Goal: Task Accomplishment & Management: Use online tool/utility

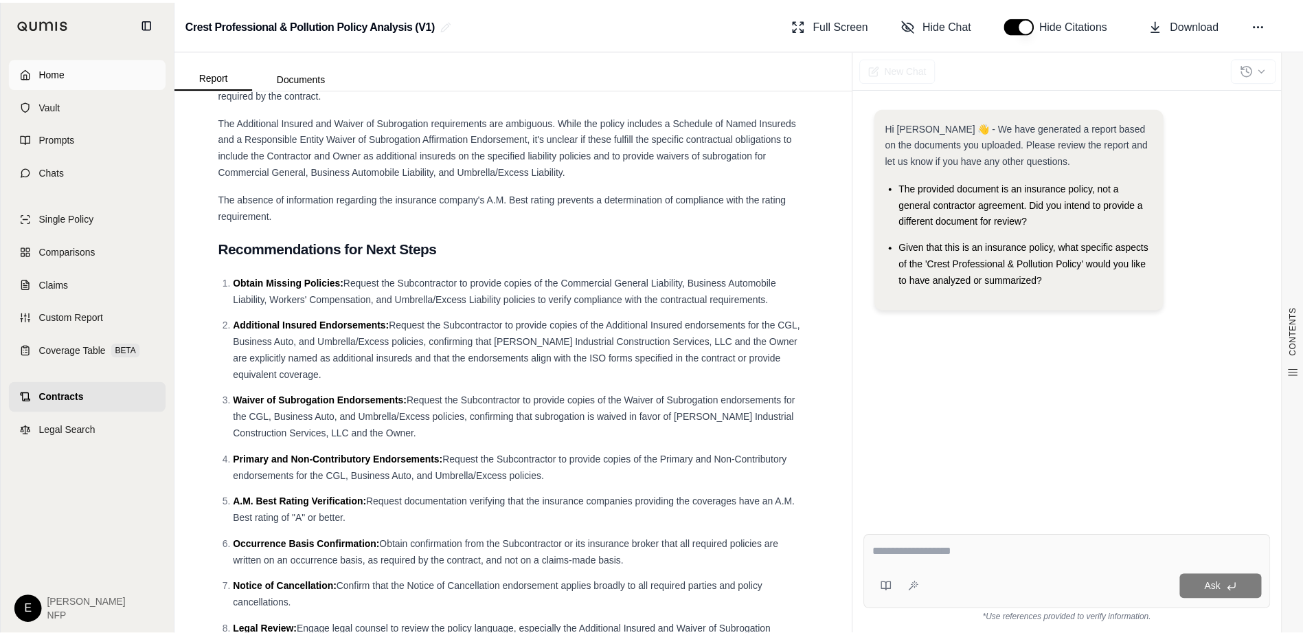
scroll to position [3360, 0]
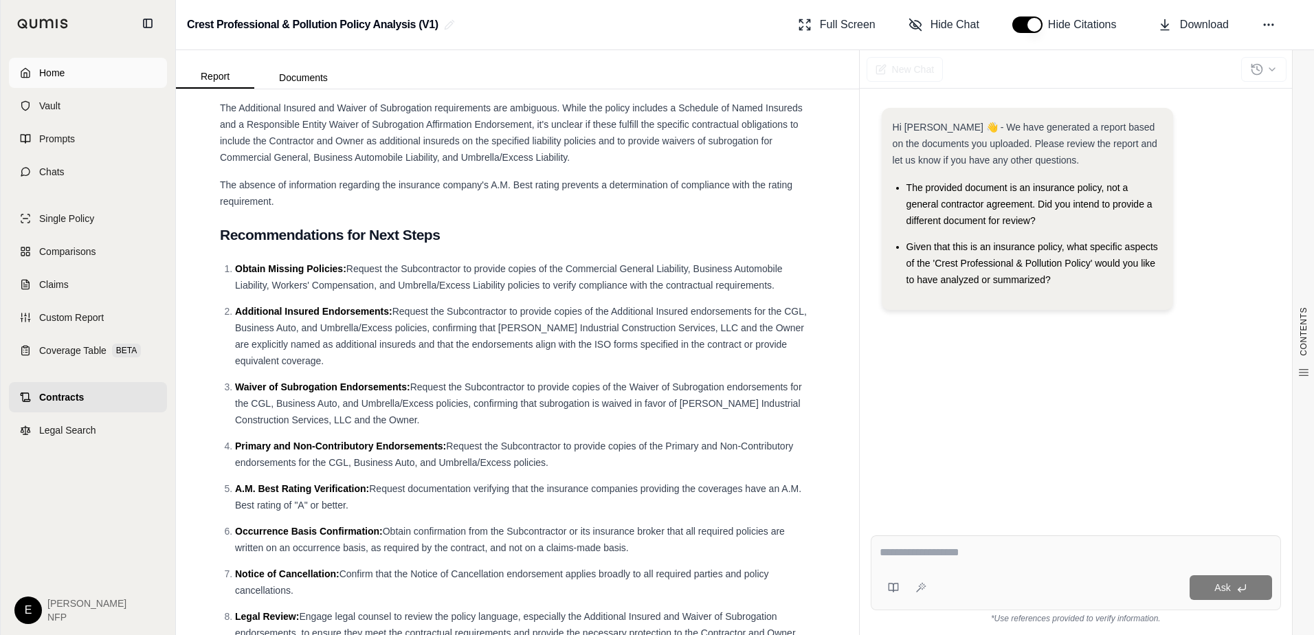
click at [34, 71] on link "Home" at bounding box center [88, 73] width 158 height 30
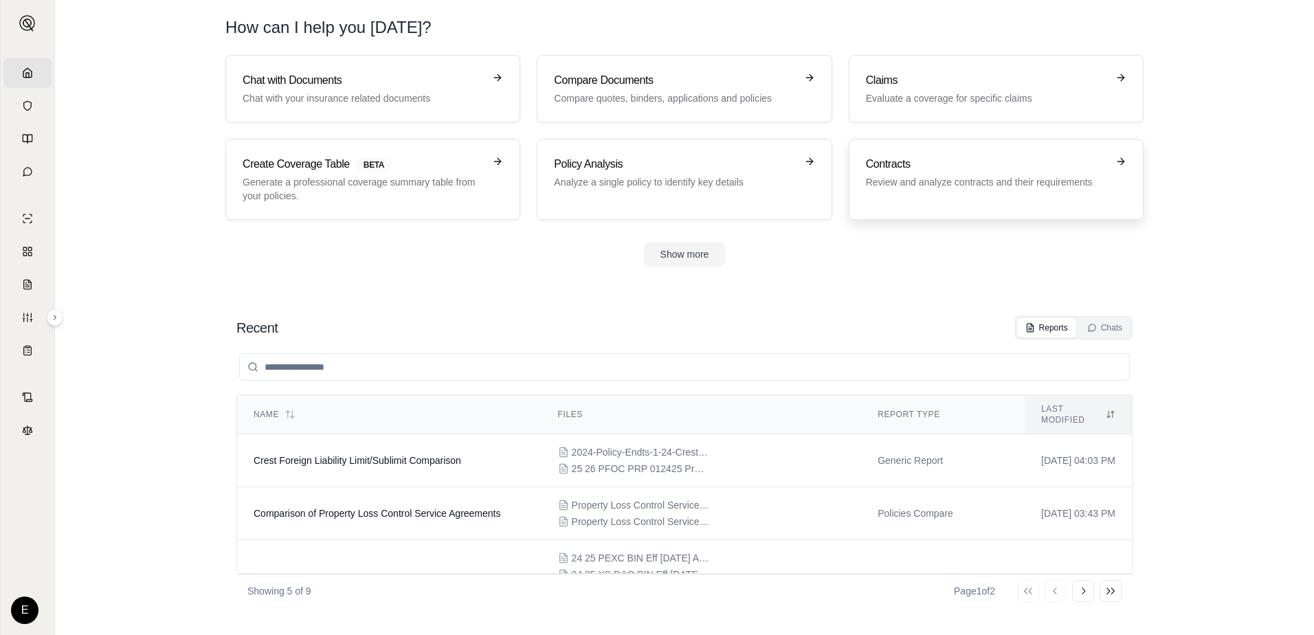
click at [966, 177] on p "Review and analyze contracts and their requirements" at bounding box center [986, 182] width 241 height 14
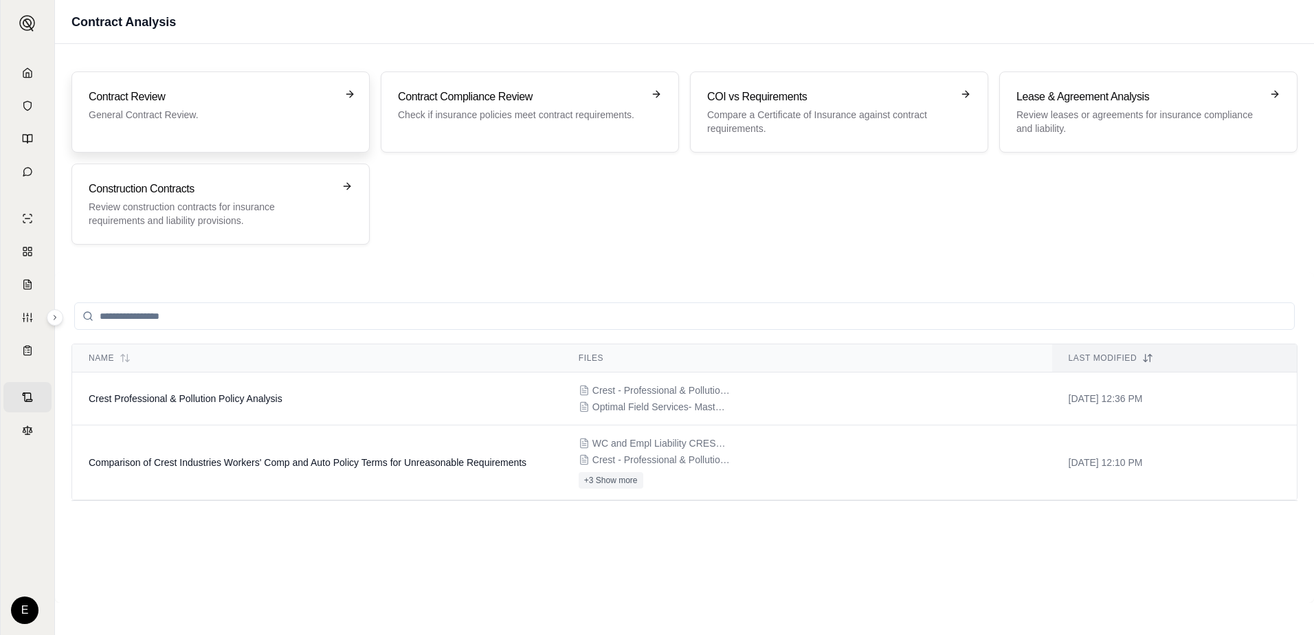
click at [154, 124] on div "Contract Review General Contract Review." at bounding box center [221, 112] width 264 height 47
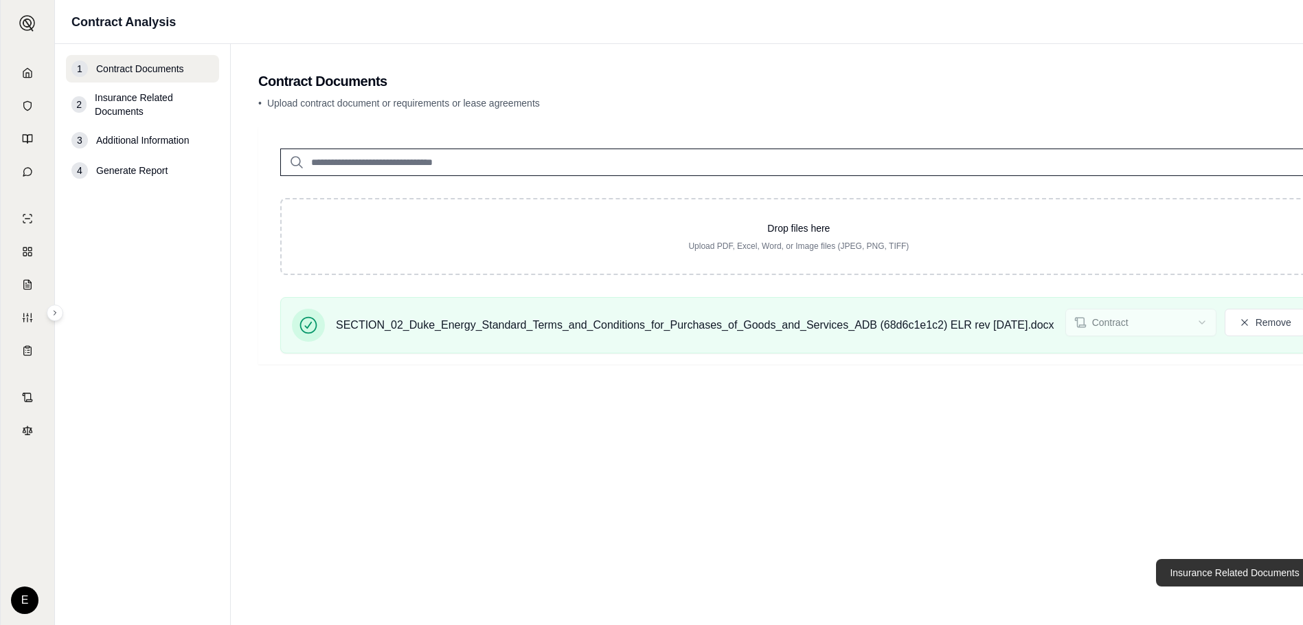
click at [1200, 581] on button "Insurance Related Documents →" at bounding box center [1242, 572] width 172 height 27
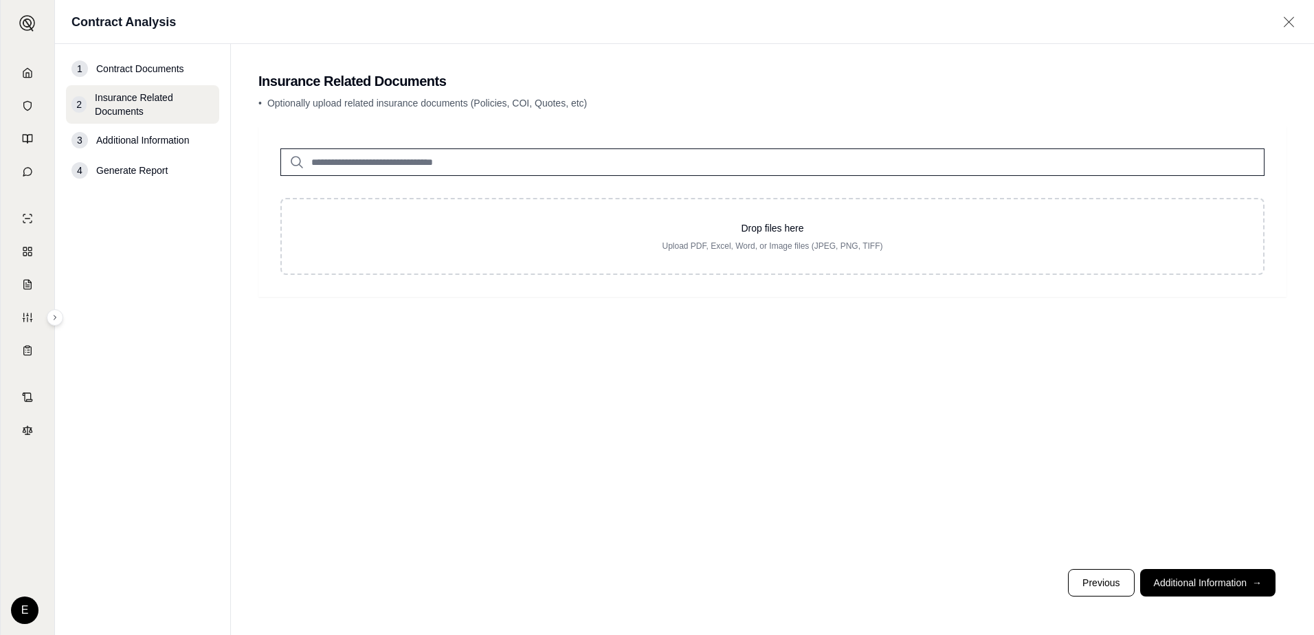
click at [372, 163] on input "search" at bounding box center [772, 161] width 984 height 27
click at [381, 162] on input "search" at bounding box center [772, 161] width 984 height 27
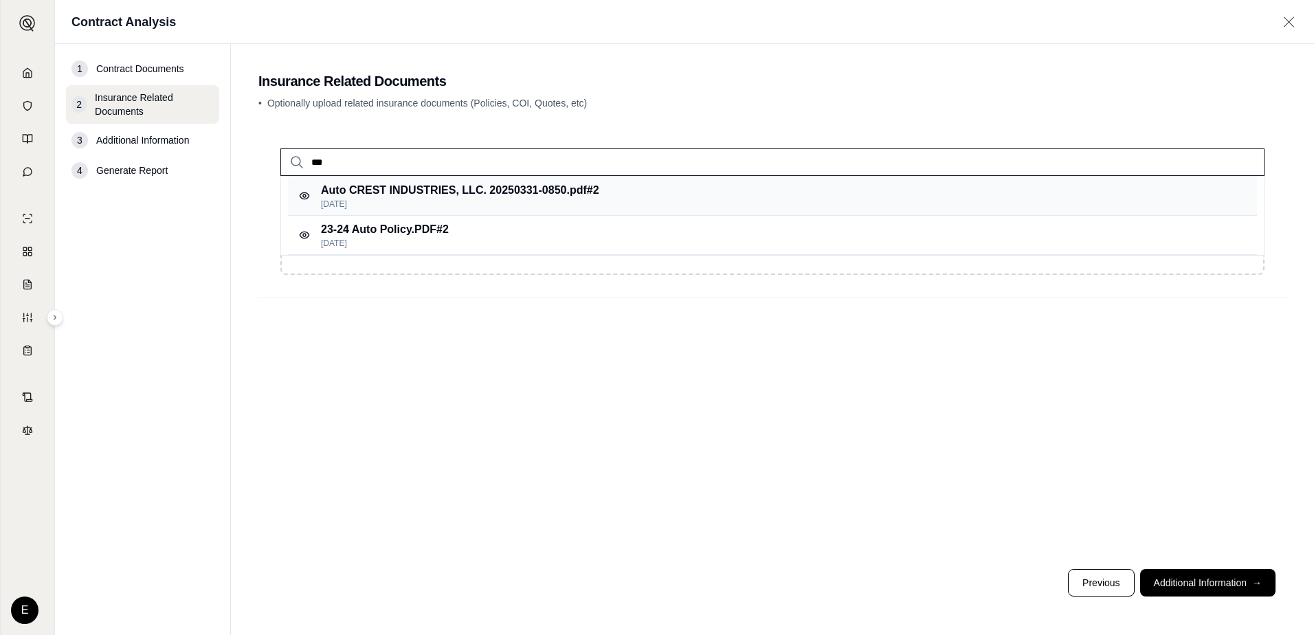
type input "***"
click at [390, 198] on p "Auto CREST INDUSTRIES, LLC. 20250331-0850.pdf #2" at bounding box center [460, 190] width 278 height 16
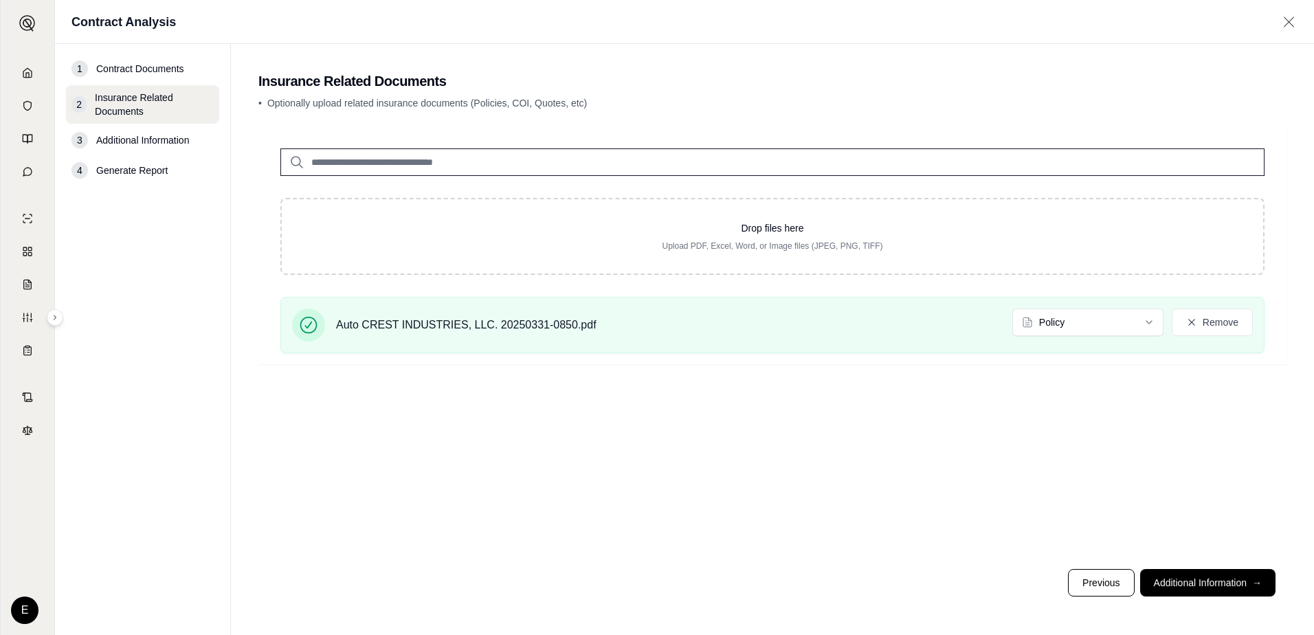
click at [374, 164] on input "search" at bounding box center [772, 161] width 984 height 27
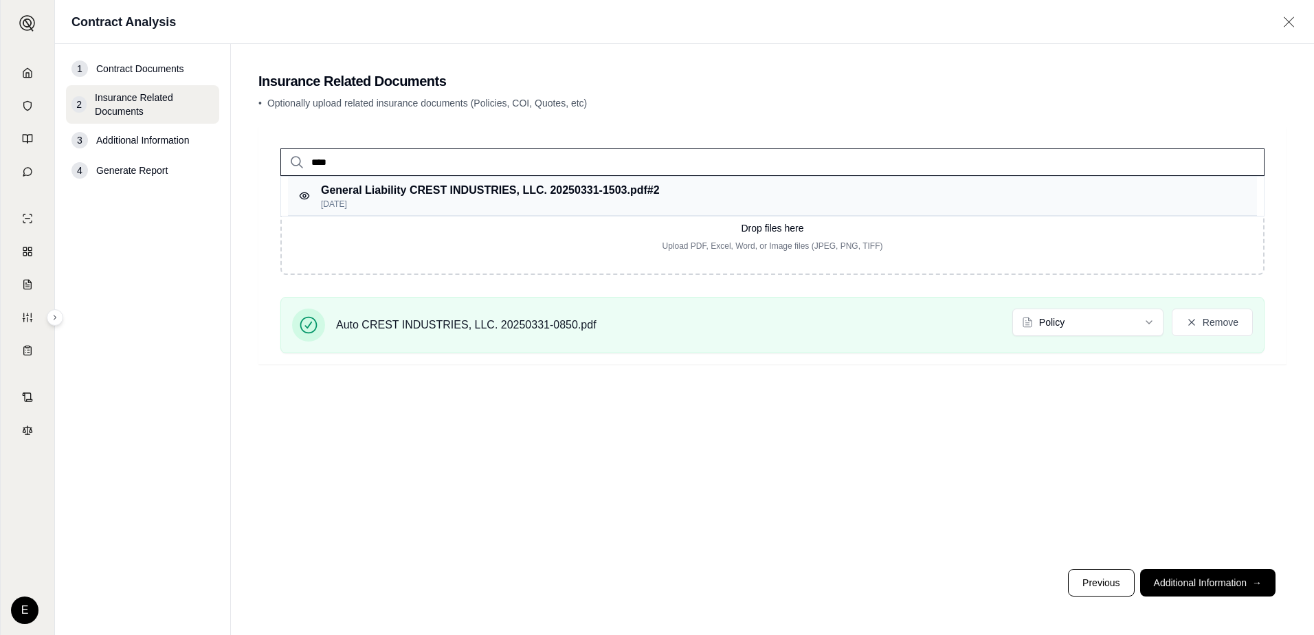
type input "****"
drag, startPoint x: 378, startPoint y: 191, endPoint x: 401, endPoint y: 191, distance: 22.7
click at [379, 191] on p "General Liability CREST INDUSTRIES, LLC. 20250331-1503.pdf #2" at bounding box center [490, 190] width 339 height 16
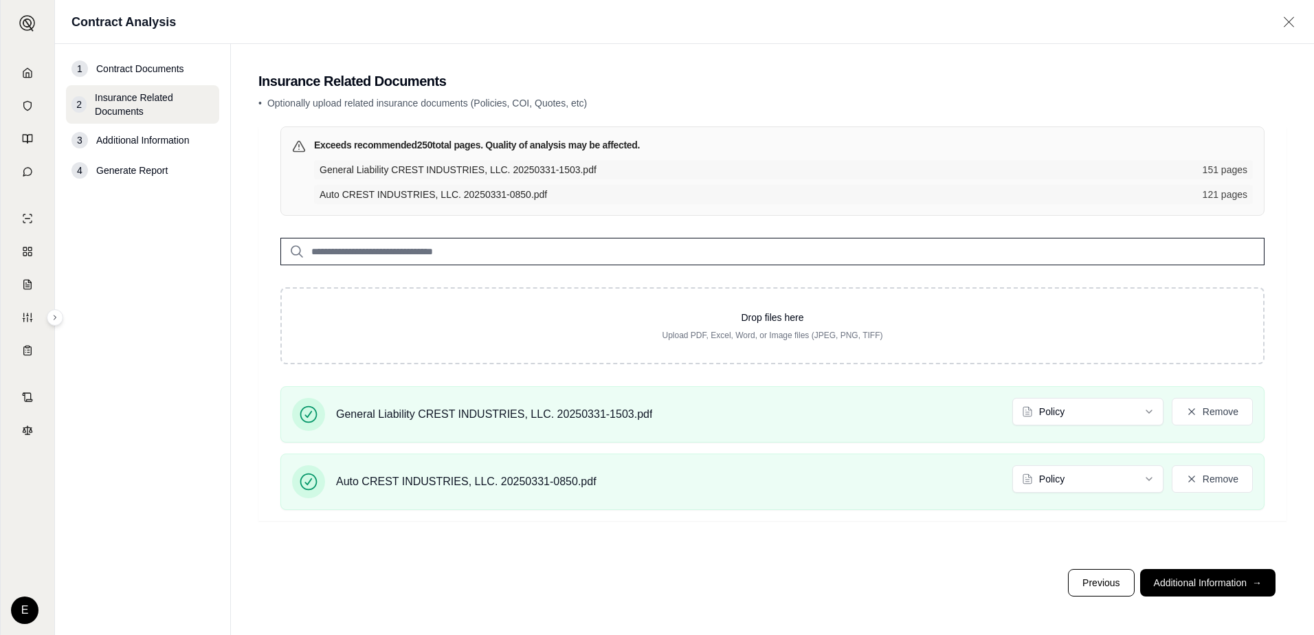
click at [478, 250] on input "search" at bounding box center [772, 251] width 984 height 27
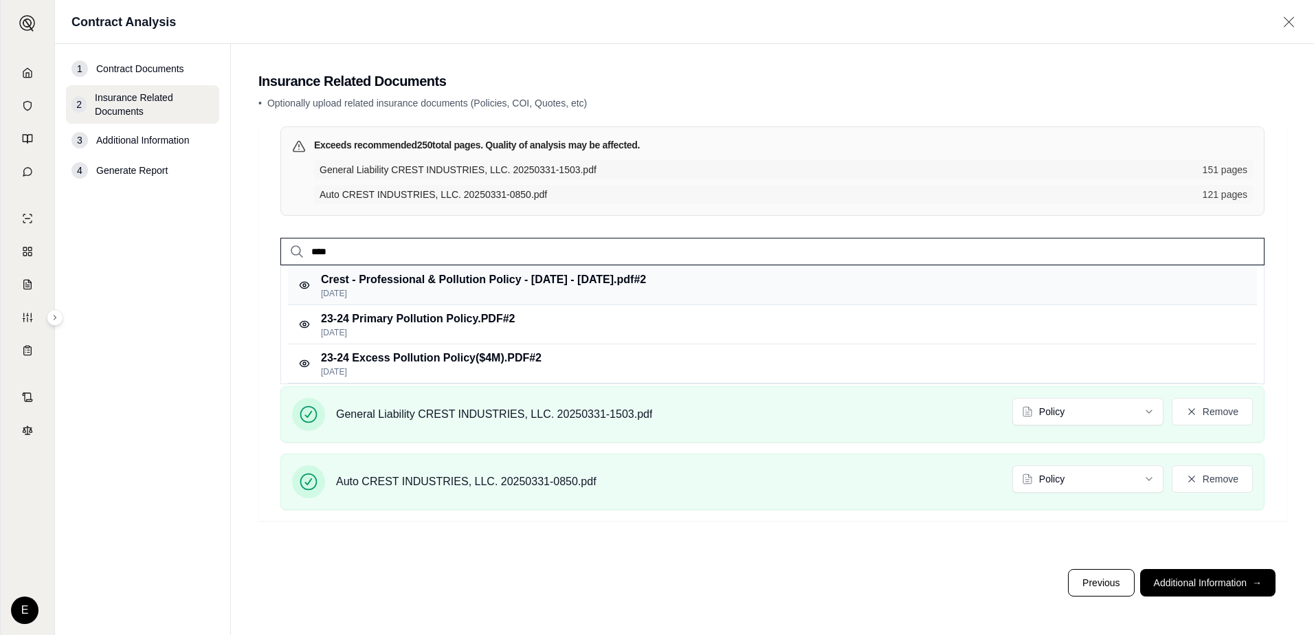
type input "****"
click at [469, 282] on p "Crest - Professional & Pollution Policy - [DATE] - [DATE].pdf #2" at bounding box center [483, 279] width 325 height 16
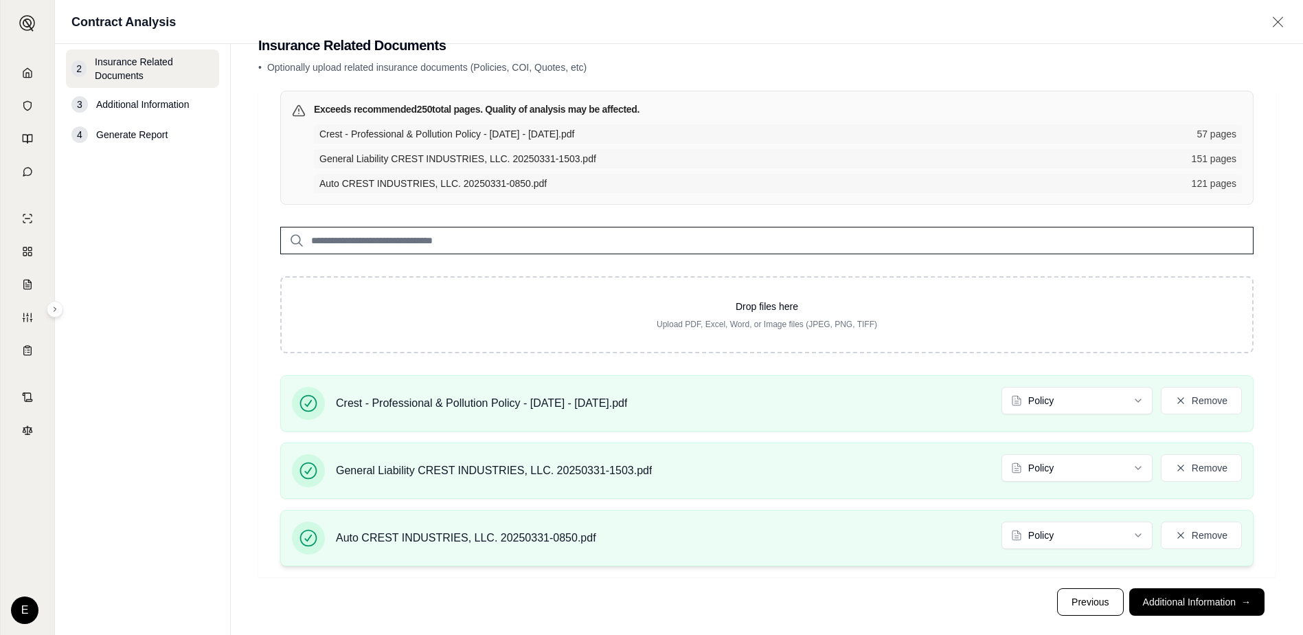
scroll to position [55, 0]
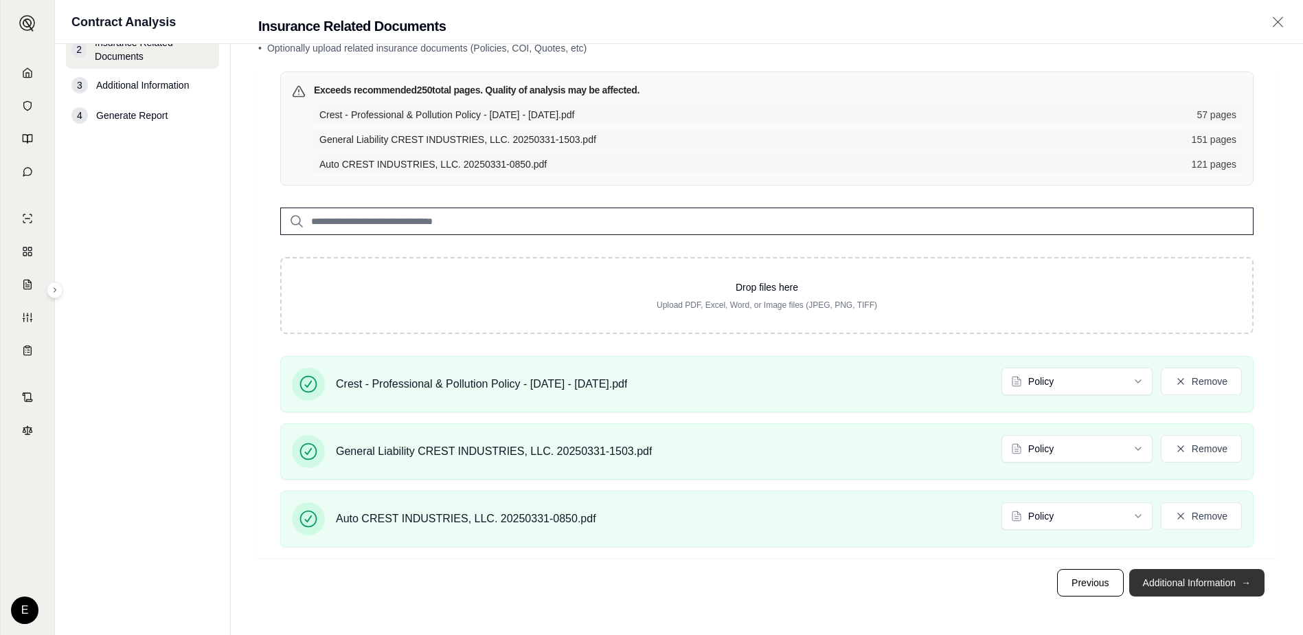
click at [1191, 583] on button "Additional Information →" at bounding box center [1197, 582] width 135 height 27
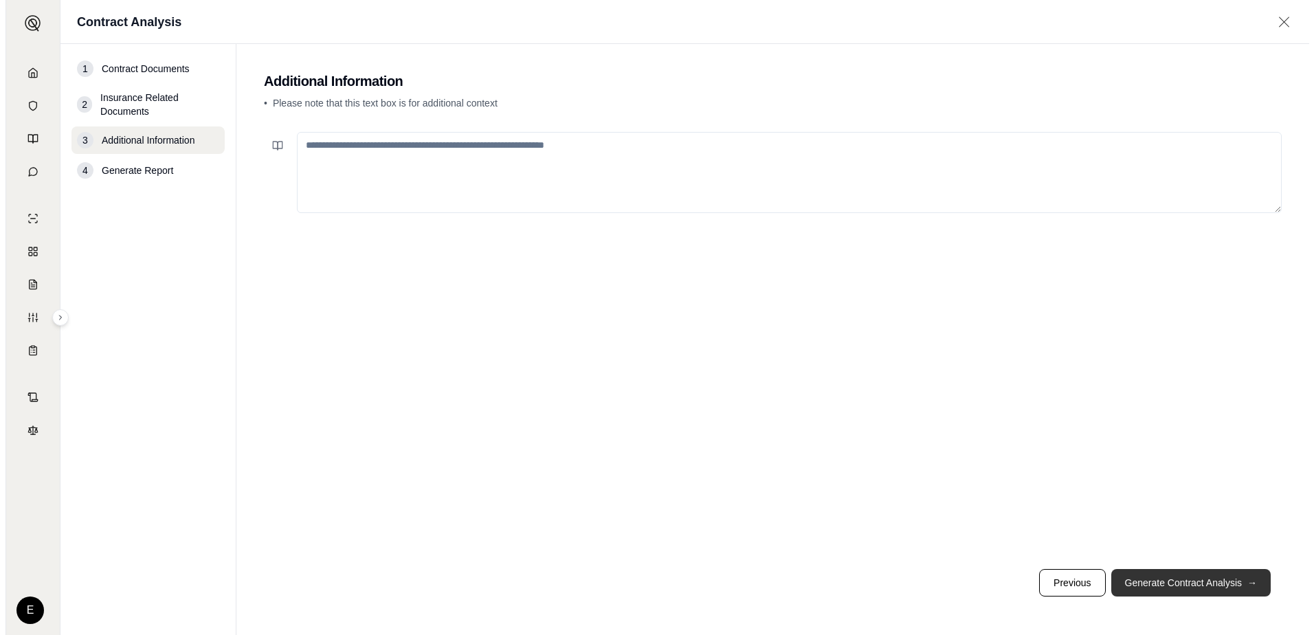
scroll to position [0, 0]
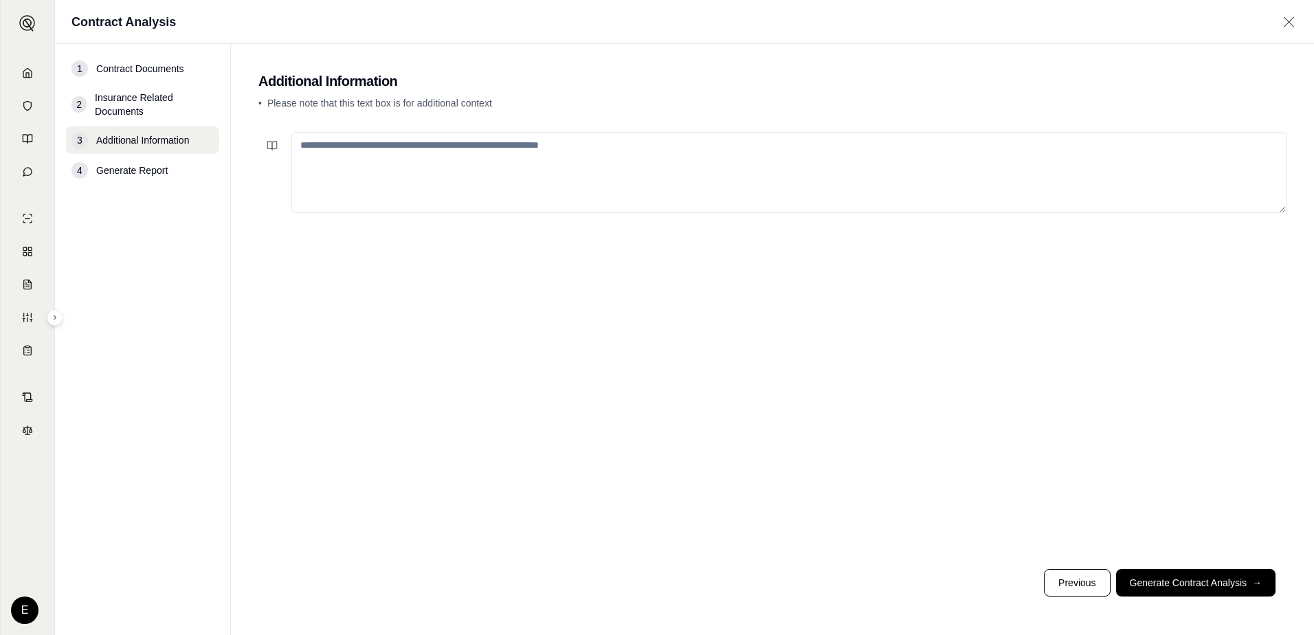
click at [345, 140] on textarea at bounding box center [788, 172] width 995 height 81
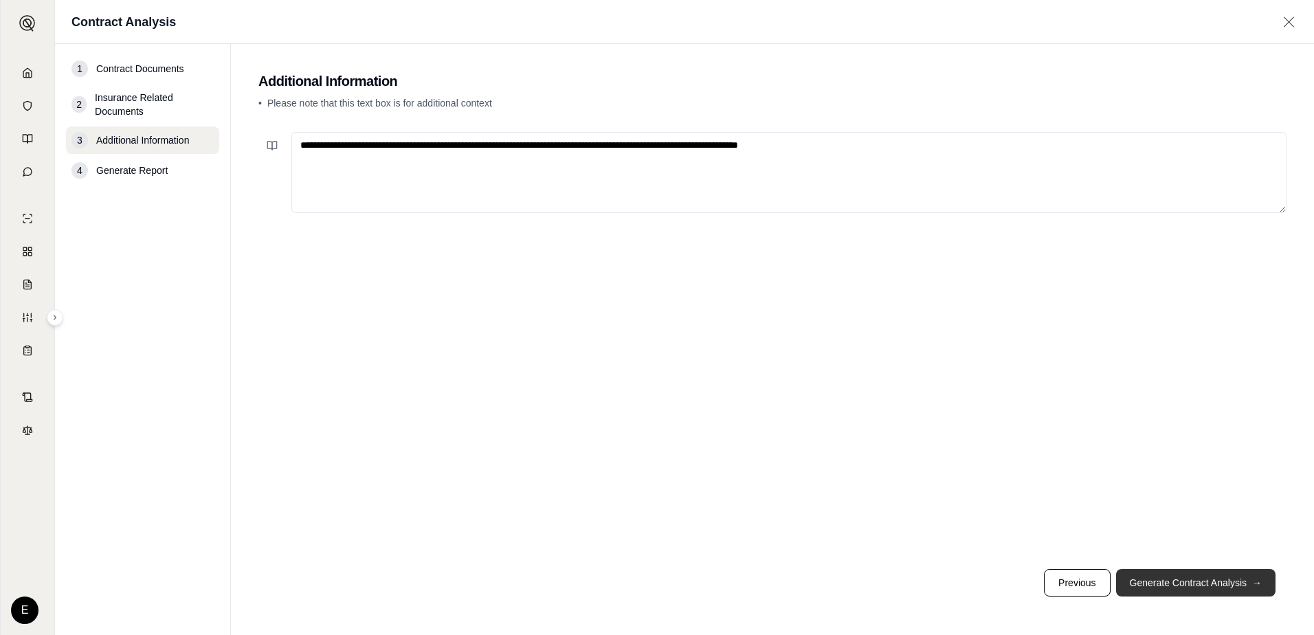
type textarea "**********"
click at [1260, 584] on span "→" at bounding box center [1257, 583] width 10 height 14
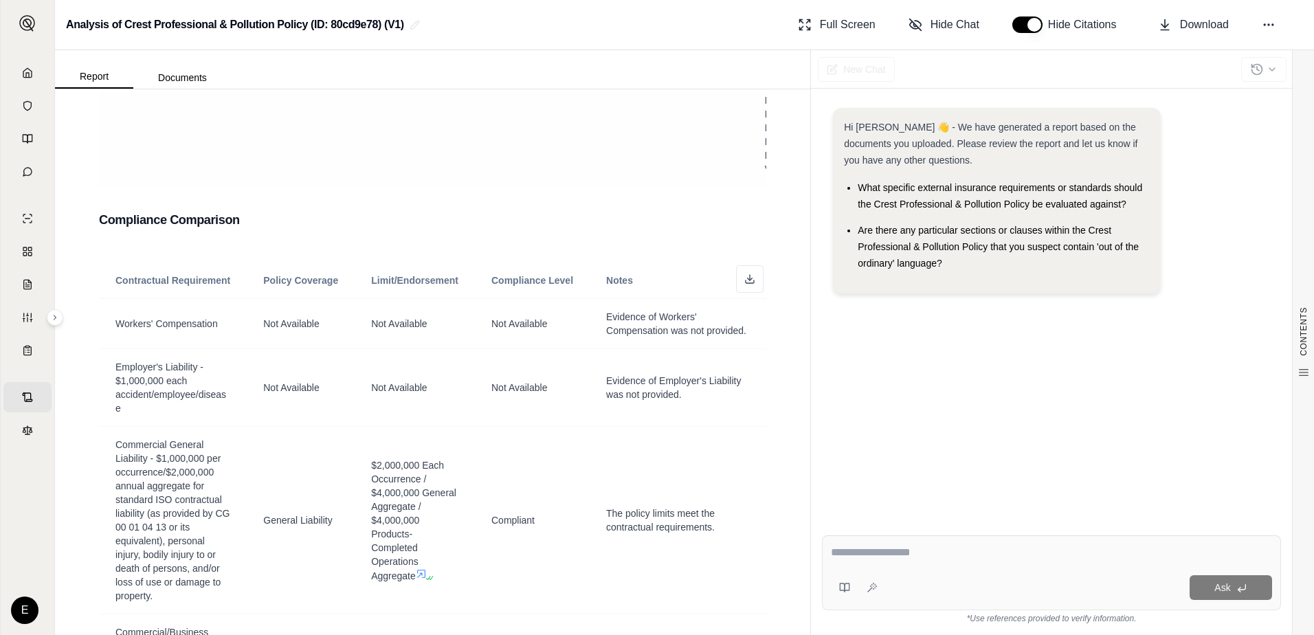
scroll to position [3779, 0]
drag, startPoint x: 701, startPoint y: 407, endPoint x: 701, endPoint y: 443, distance: 36.4
drag, startPoint x: 701, startPoint y: 443, endPoint x: 708, endPoint y: 491, distance: 48.7
click at [708, 491] on td "The policy limits meet the contractual requirements." at bounding box center [677, 517] width 177 height 188
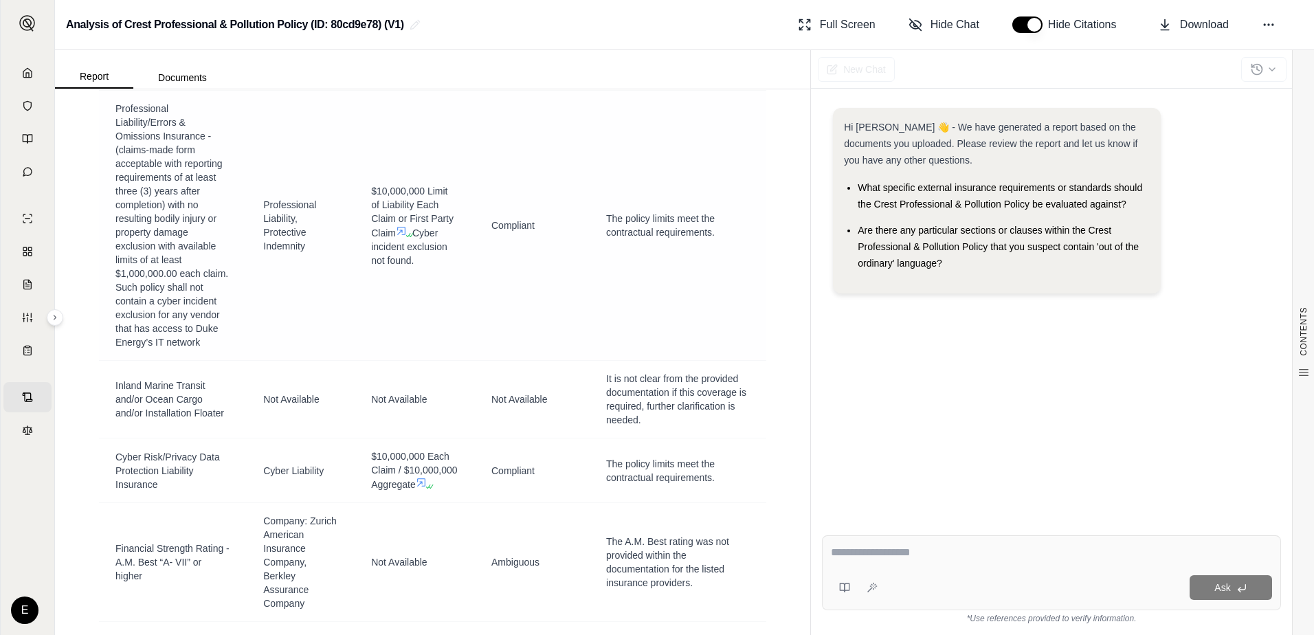
scroll to position [4603, 0]
